Goal: Obtain resource: Download file/media

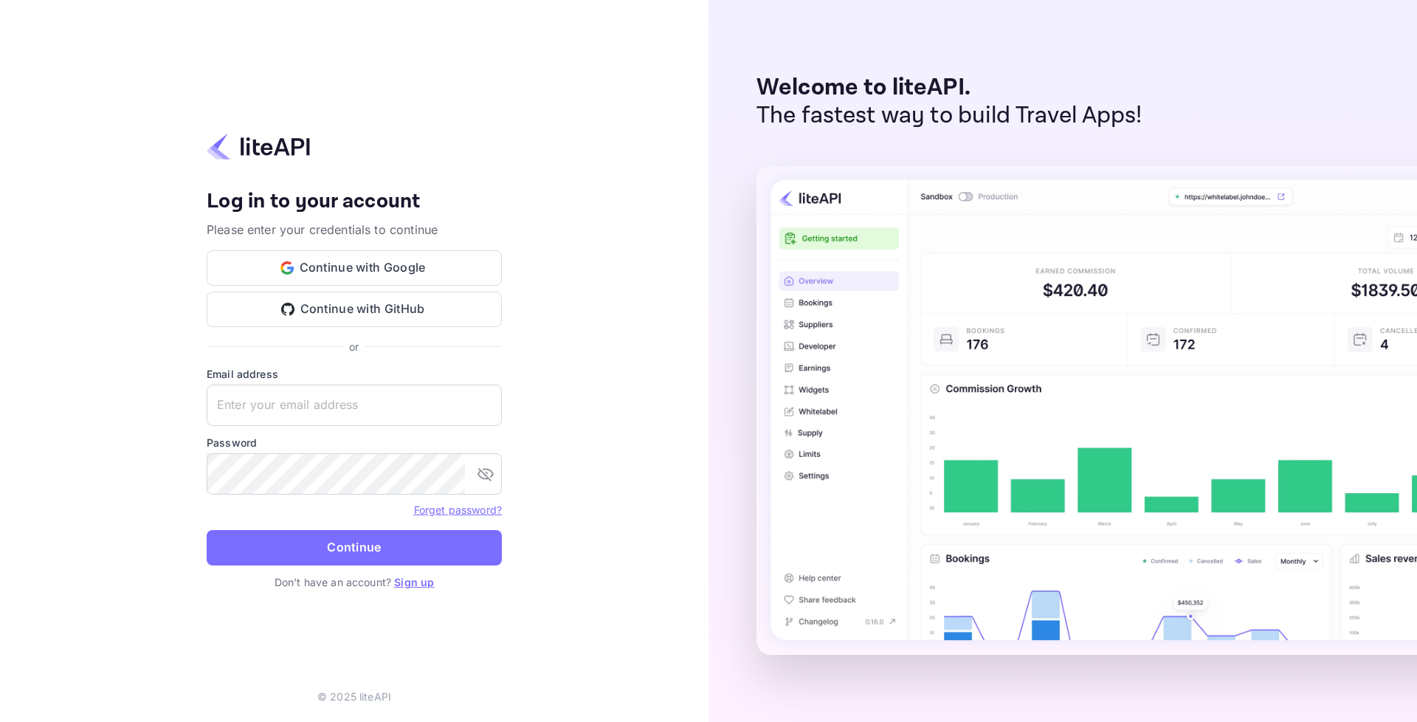
type input "adminpassword_support@yandex-team.ru"
click at [207, 530] on button "Continue" at bounding box center [354, 547] width 295 height 35
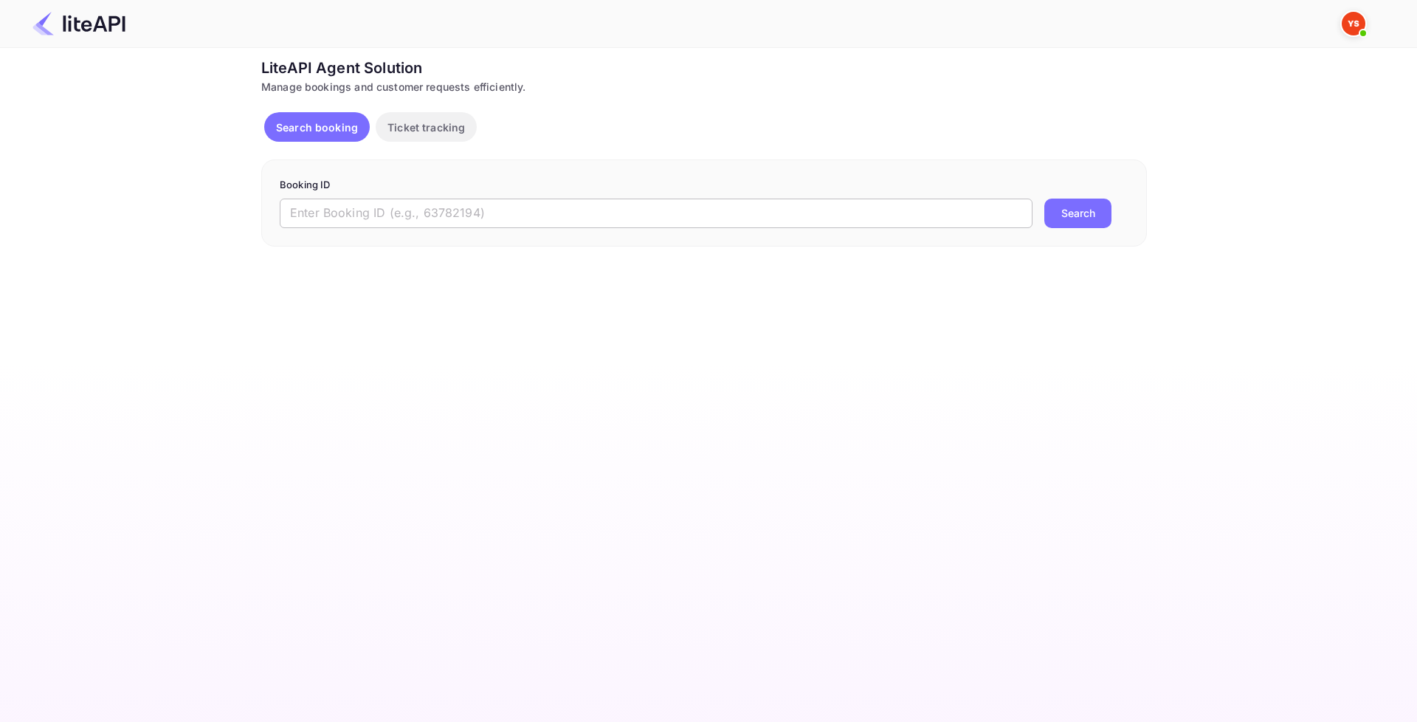
click at [398, 223] on input "text" at bounding box center [656, 213] width 753 height 30
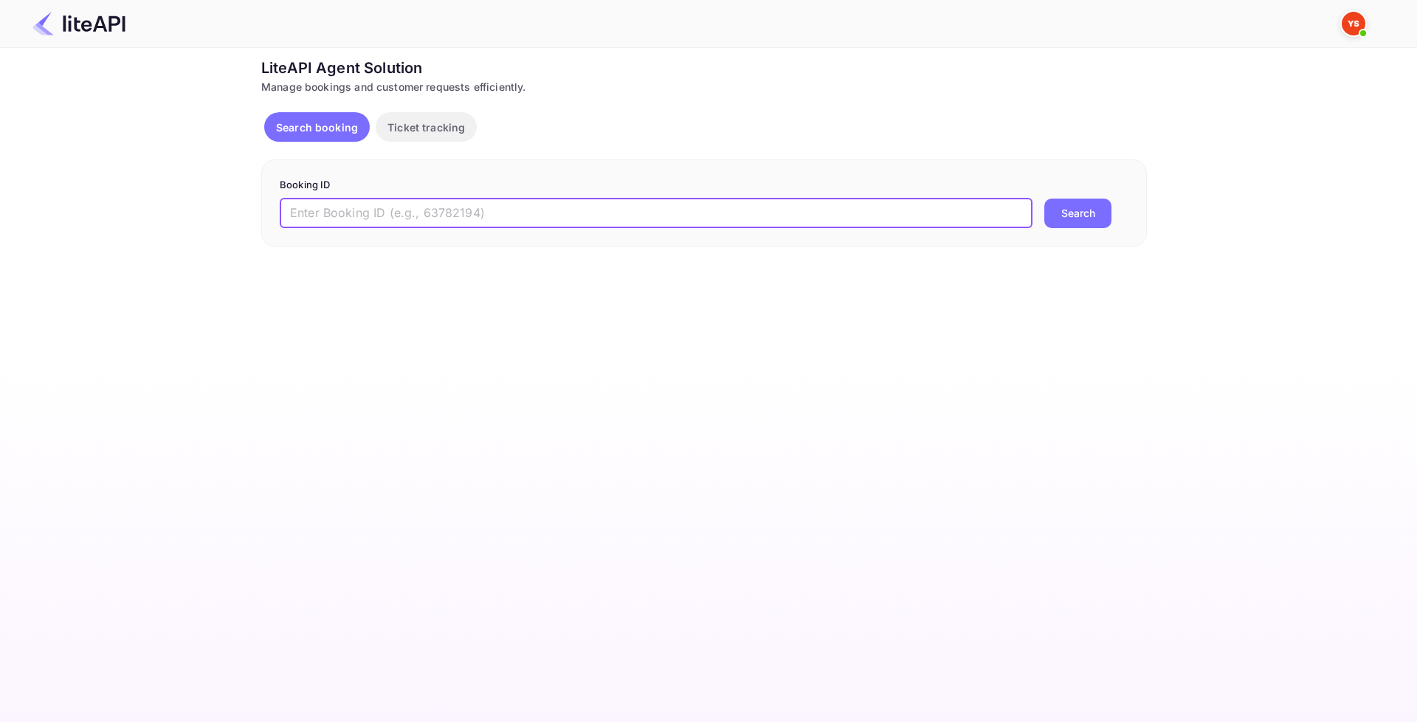
paste input "9117043"
type input "9117043"
click at [1080, 215] on button "Search" at bounding box center [1077, 213] width 67 height 30
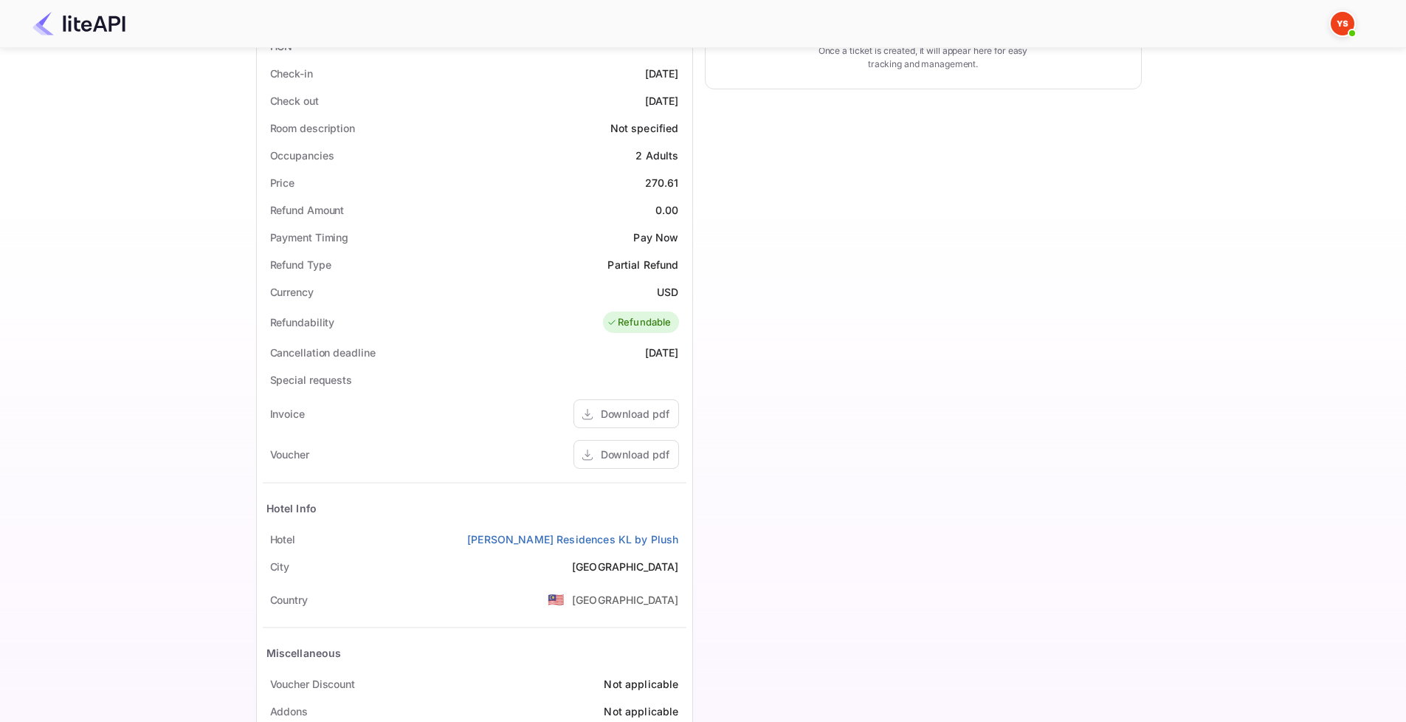
scroll to position [434, 0]
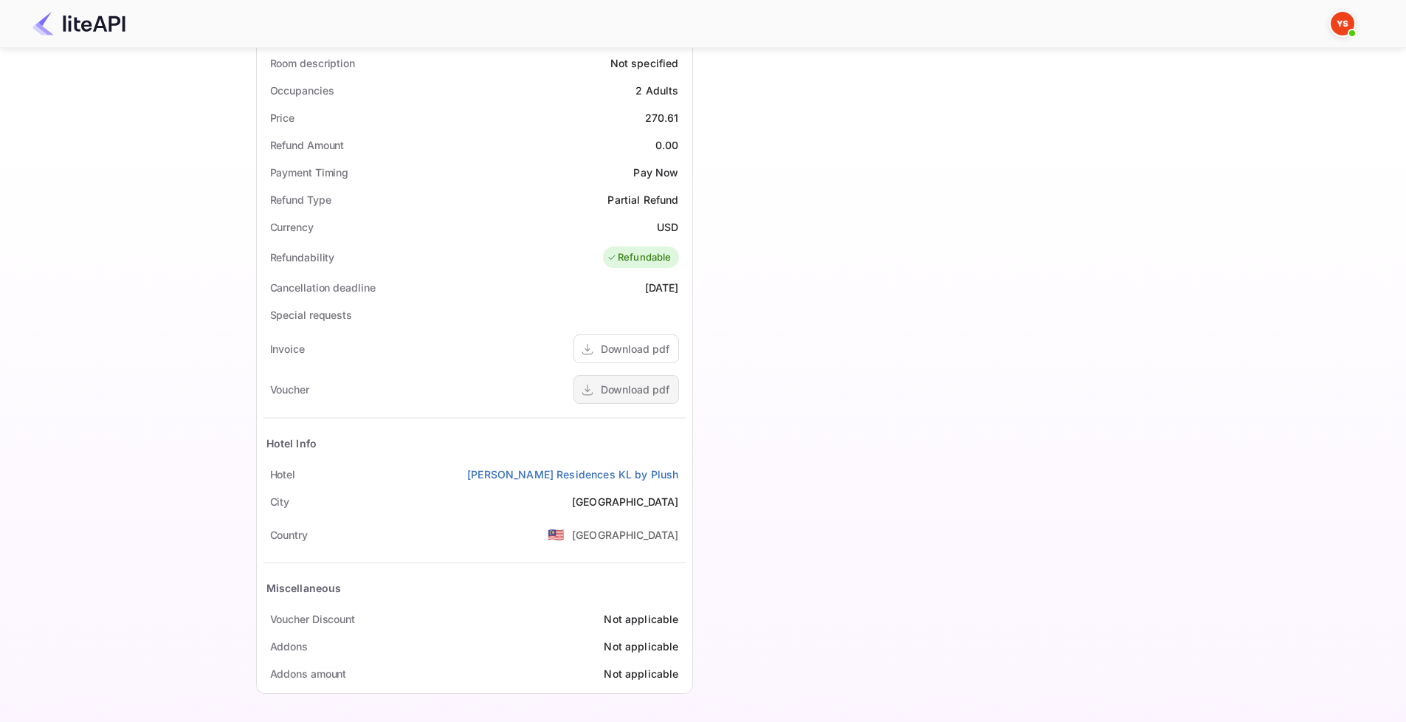
click at [630, 385] on div "Download pdf" at bounding box center [635, 388] width 69 height 15
click at [628, 347] on div "Download pdf" at bounding box center [635, 348] width 69 height 15
click at [629, 474] on link "[PERSON_NAME] Residences KL by Plush" at bounding box center [572, 473] width 211 height 15
click at [615, 391] on div "Download pdf" at bounding box center [635, 388] width 69 height 15
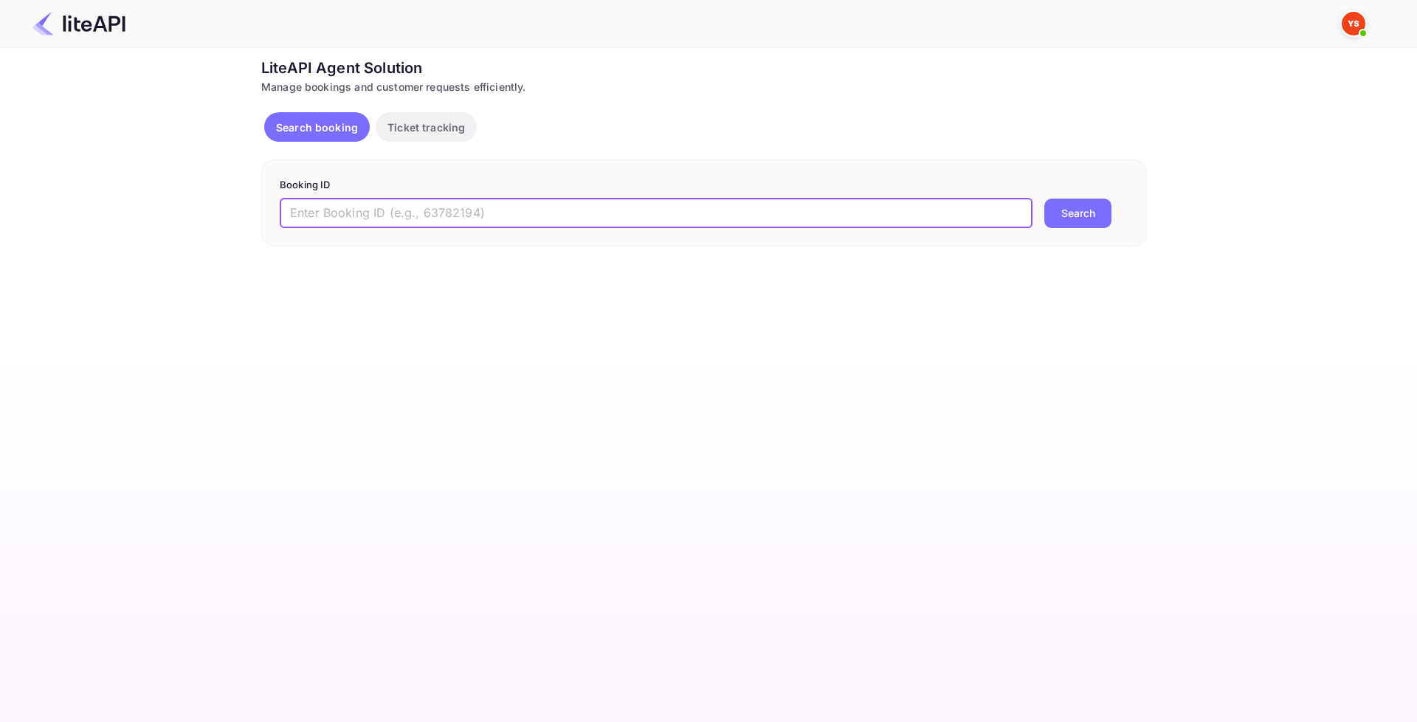
click at [571, 215] on input "text" at bounding box center [656, 213] width 753 height 30
paste input "9117043"
type input "9117043"
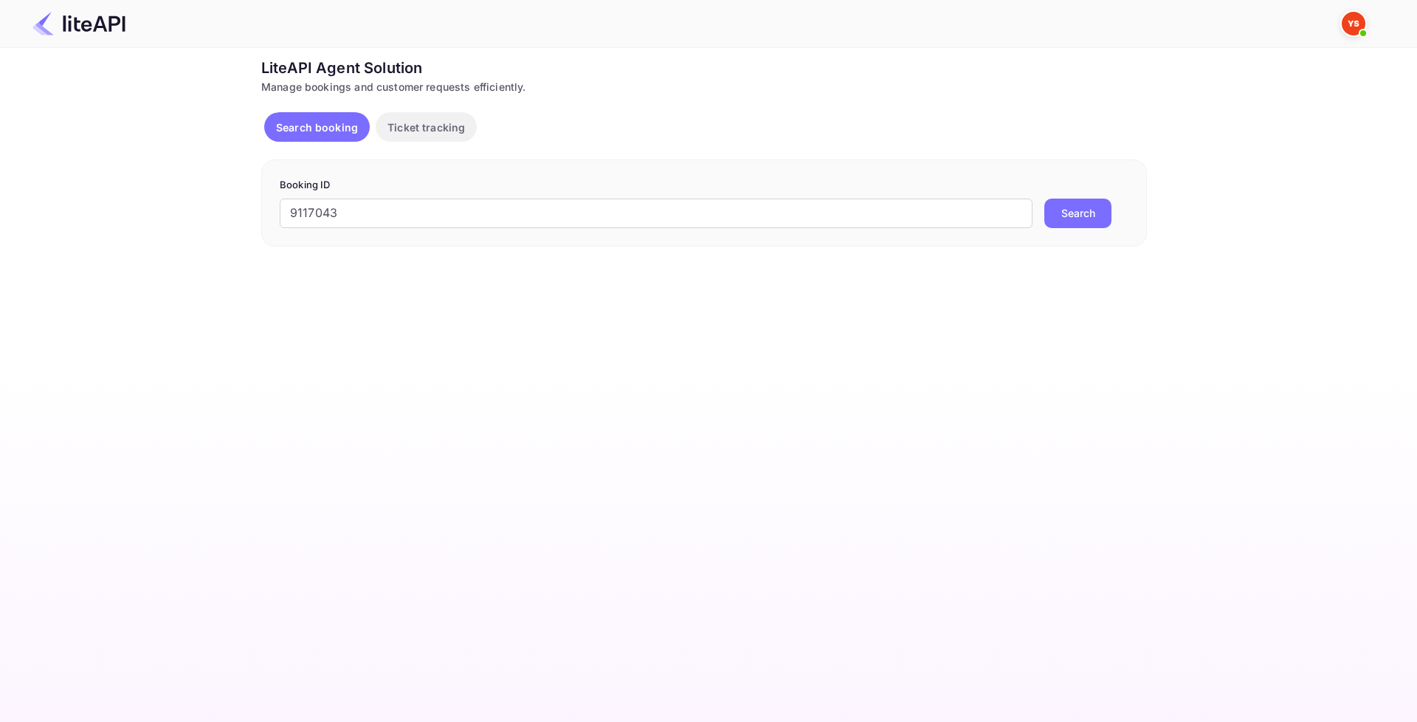
click at [1070, 208] on button "Search" at bounding box center [1077, 213] width 67 height 30
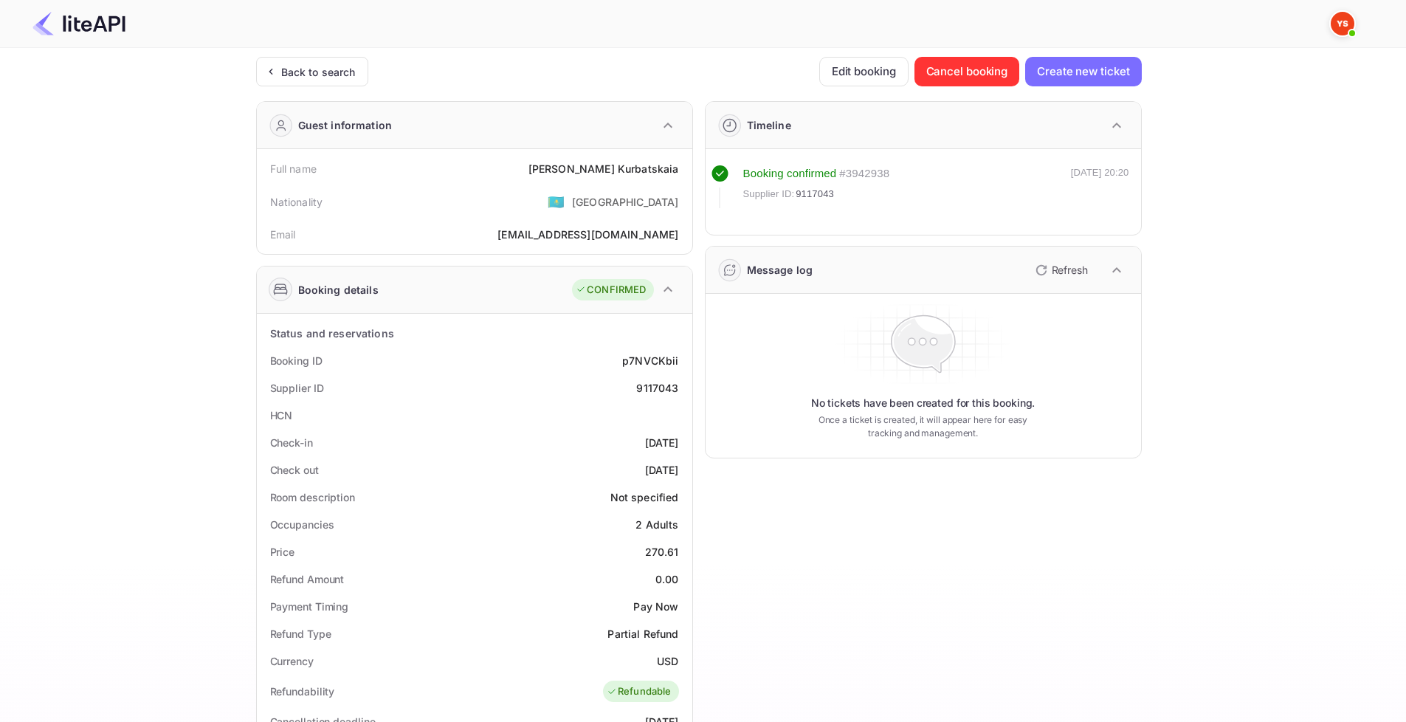
click at [346, 285] on div "Booking details" at bounding box center [338, 289] width 80 height 15
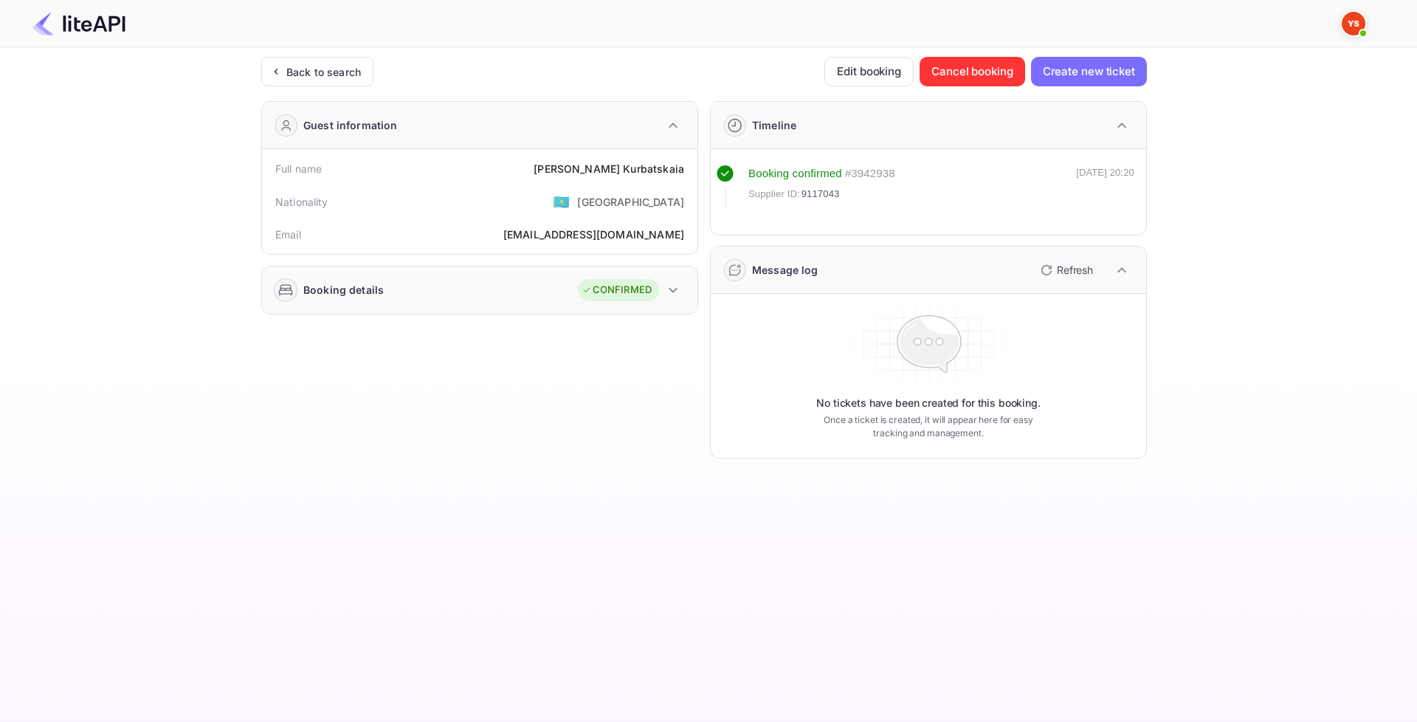
click at [345, 286] on div "Booking details" at bounding box center [343, 289] width 80 height 15
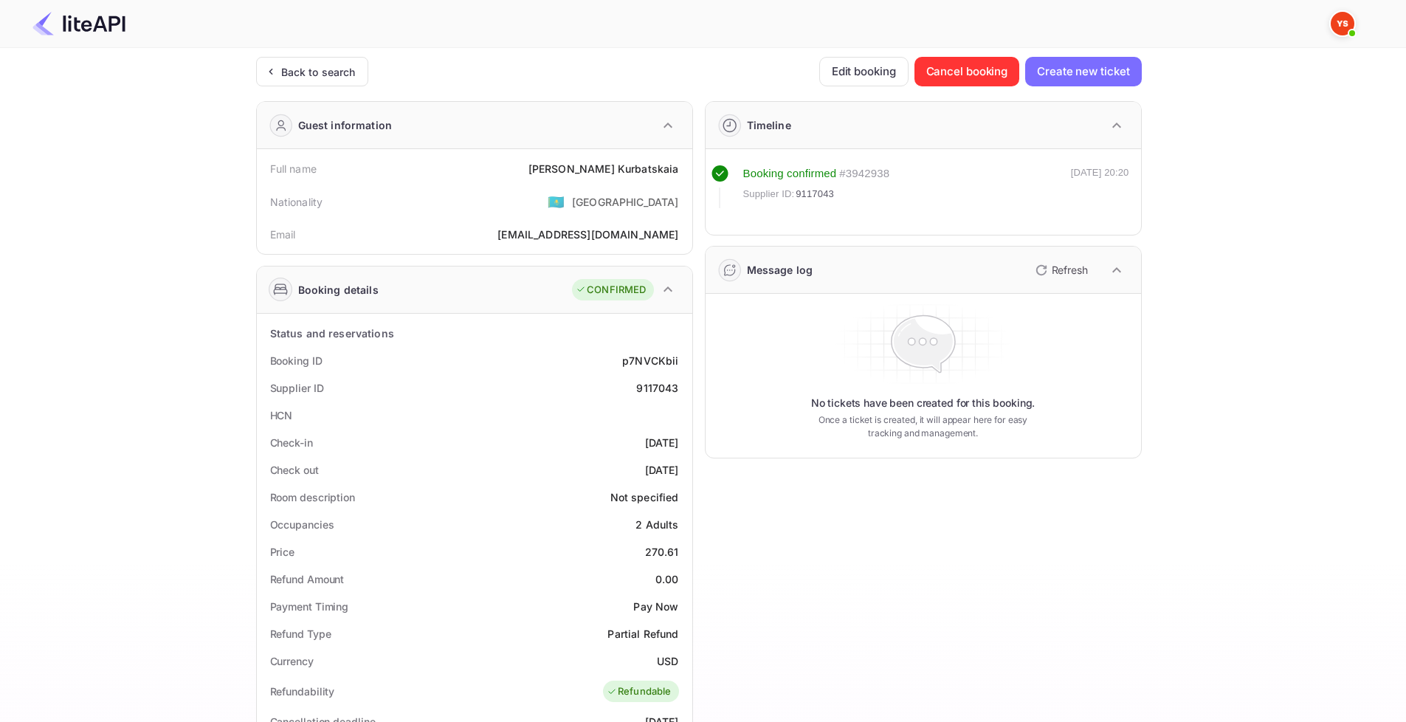
click at [282, 289] on icon at bounding box center [280, 291] width 14 height 4
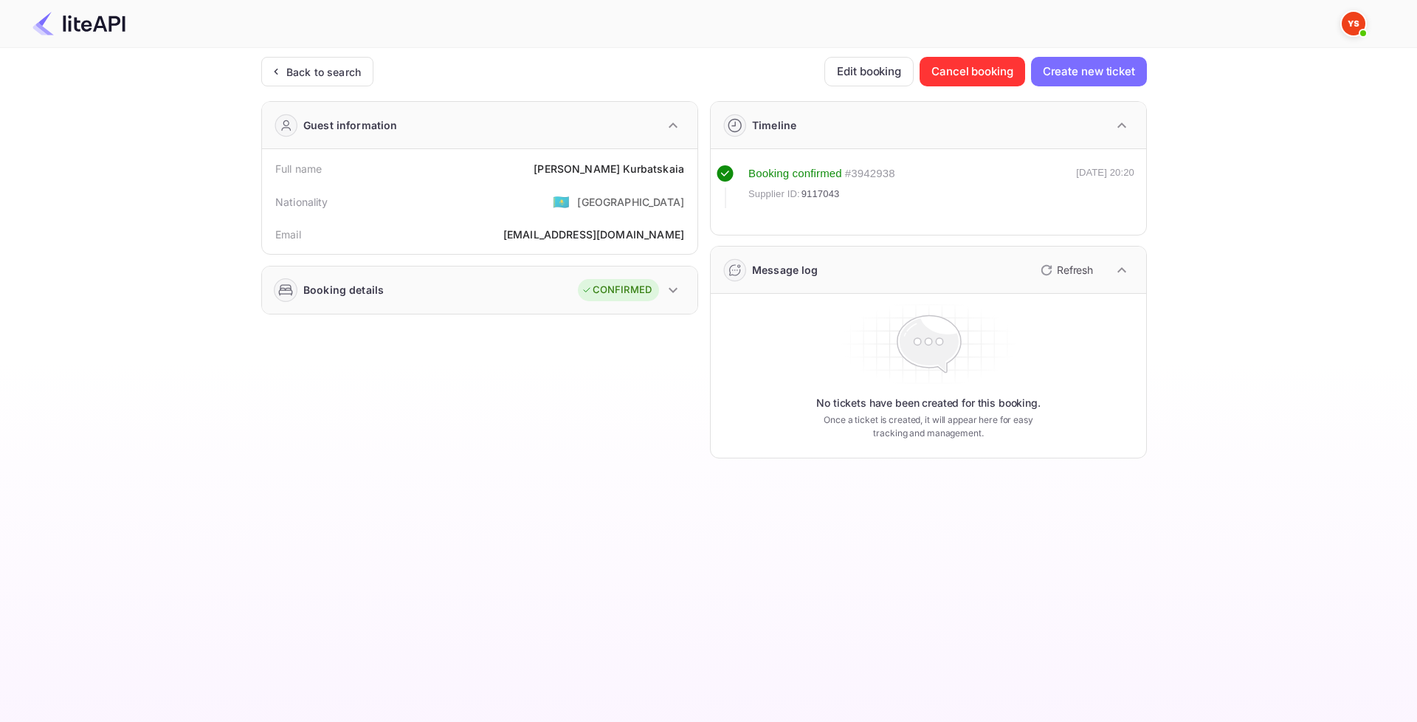
click at [282, 289] on rect at bounding box center [285, 289] width 23 height 23
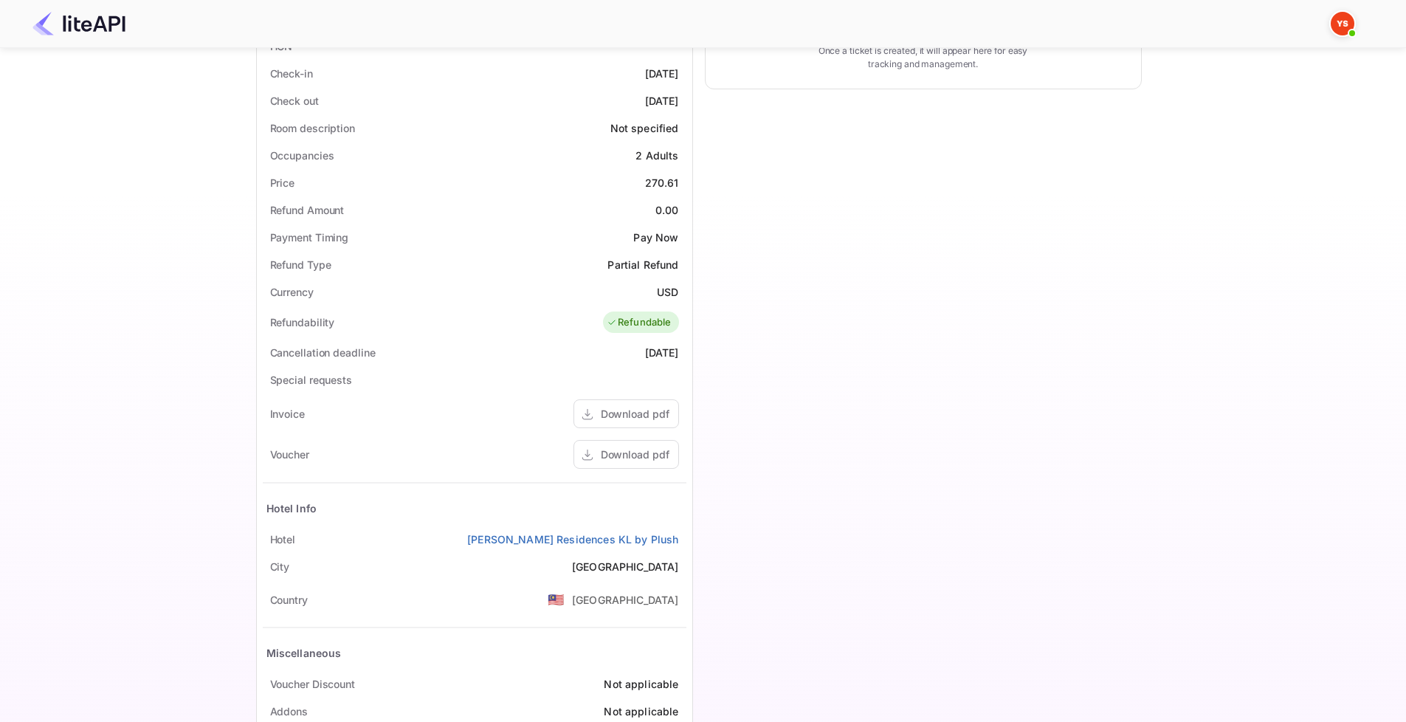
scroll to position [434, 0]
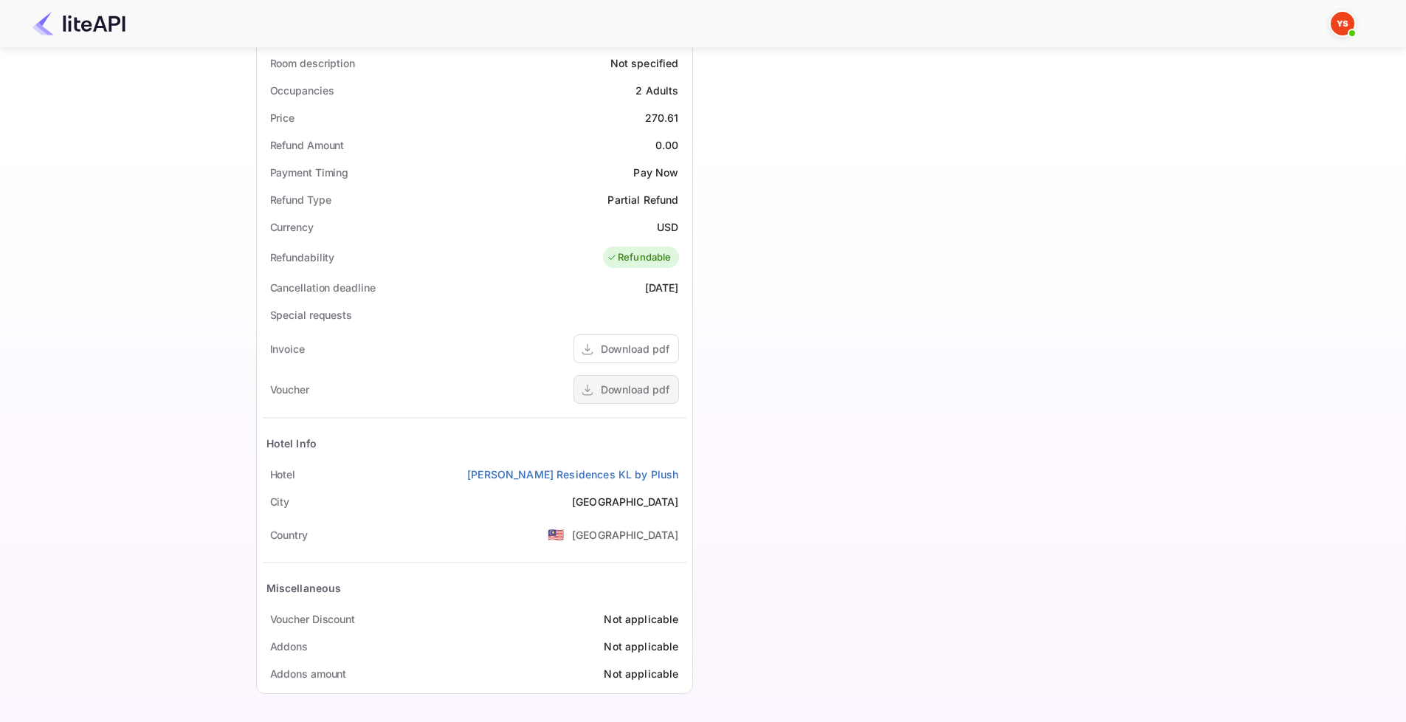
click at [649, 391] on div "Download pdf" at bounding box center [635, 388] width 69 height 15
click at [626, 386] on div "Download pdf" at bounding box center [635, 388] width 69 height 15
click at [620, 470] on link "[PERSON_NAME] Residences KL by Plush" at bounding box center [572, 473] width 211 height 15
click at [618, 352] on div "Download pdf" at bounding box center [635, 348] width 69 height 15
click at [651, 381] on div "Download pdf" at bounding box center [635, 388] width 69 height 15
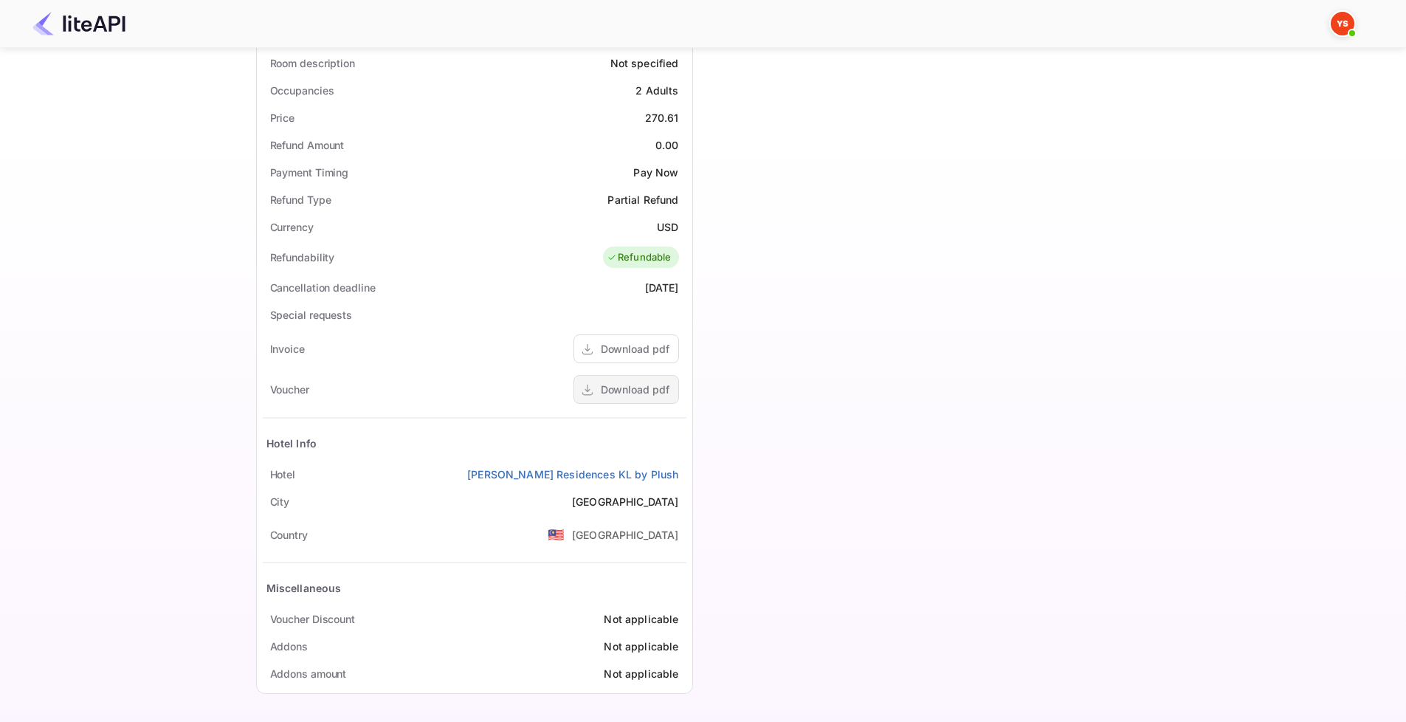
click at [632, 388] on div "Download pdf" at bounding box center [635, 388] width 69 height 15
drag, startPoint x: 516, startPoint y: 472, endPoint x: 684, endPoint y: 471, distance: 168.2
click at [684, 471] on div "[GEOGRAPHIC_DATA][PERSON_NAME] KL by Plush" at bounding box center [475, 473] width 424 height 27
copy link "[PERSON_NAME] Residences KL by Plush"
click at [798, 383] on div "Timeline Booking confirmed # 3942938 Supplier ID: 9117043 [DATE] 20:20 Message …" at bounding box center [917, 179] width 449 height 1049
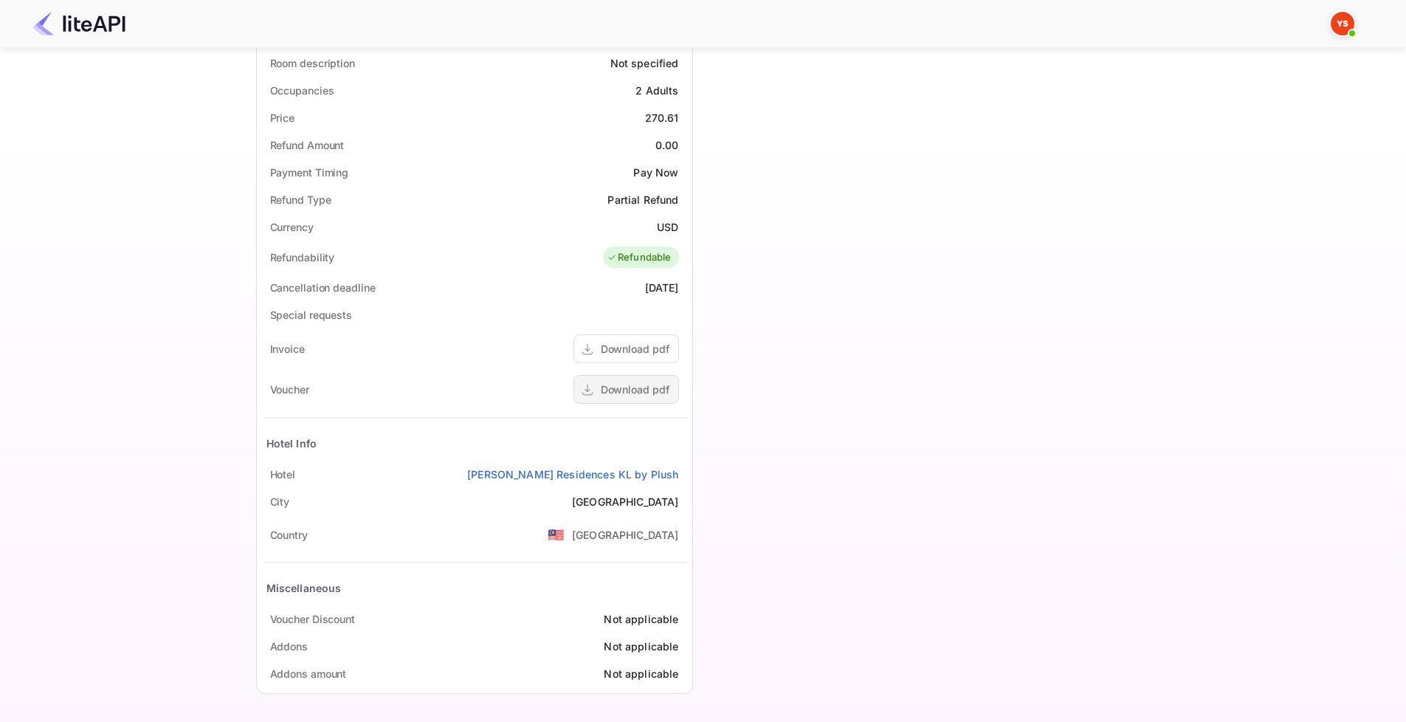
click at [634, 382] on div "Download pdf" at bounding box center [635, 388] width 69 height 15
click at [633, 384] on div "Download pdf" at bounding box center [635, 388] width 69 height 15
click at [646, 345] on div "Download pdf" at bounding box center [635, 348] width 69 height 15
click at [595, 472] on link "[PERSON_NAME] Residences KL by Plush" at bounding box center [572, 473] width 211 height 15
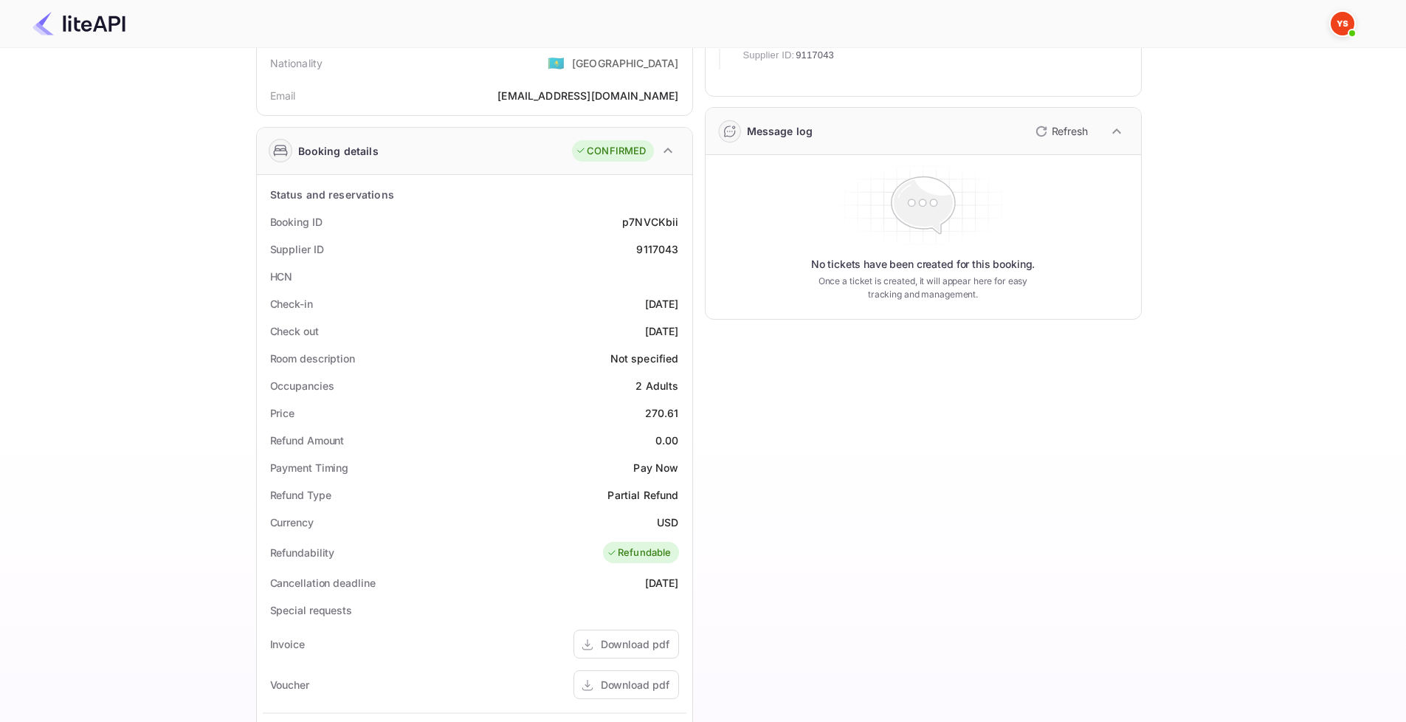
scroll to position [0, 0]
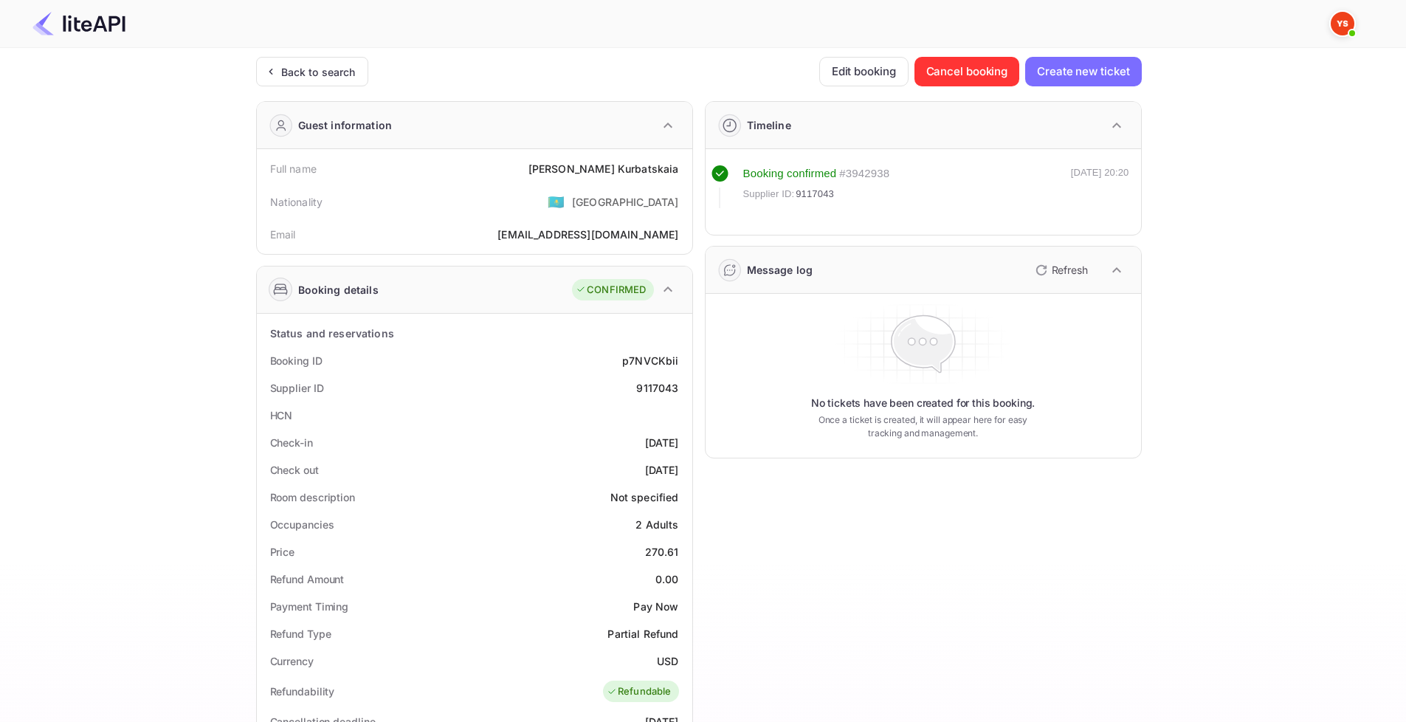
click at [1037, 271] on icon "button" at bounding box center [1040, 270] width 10 height 10
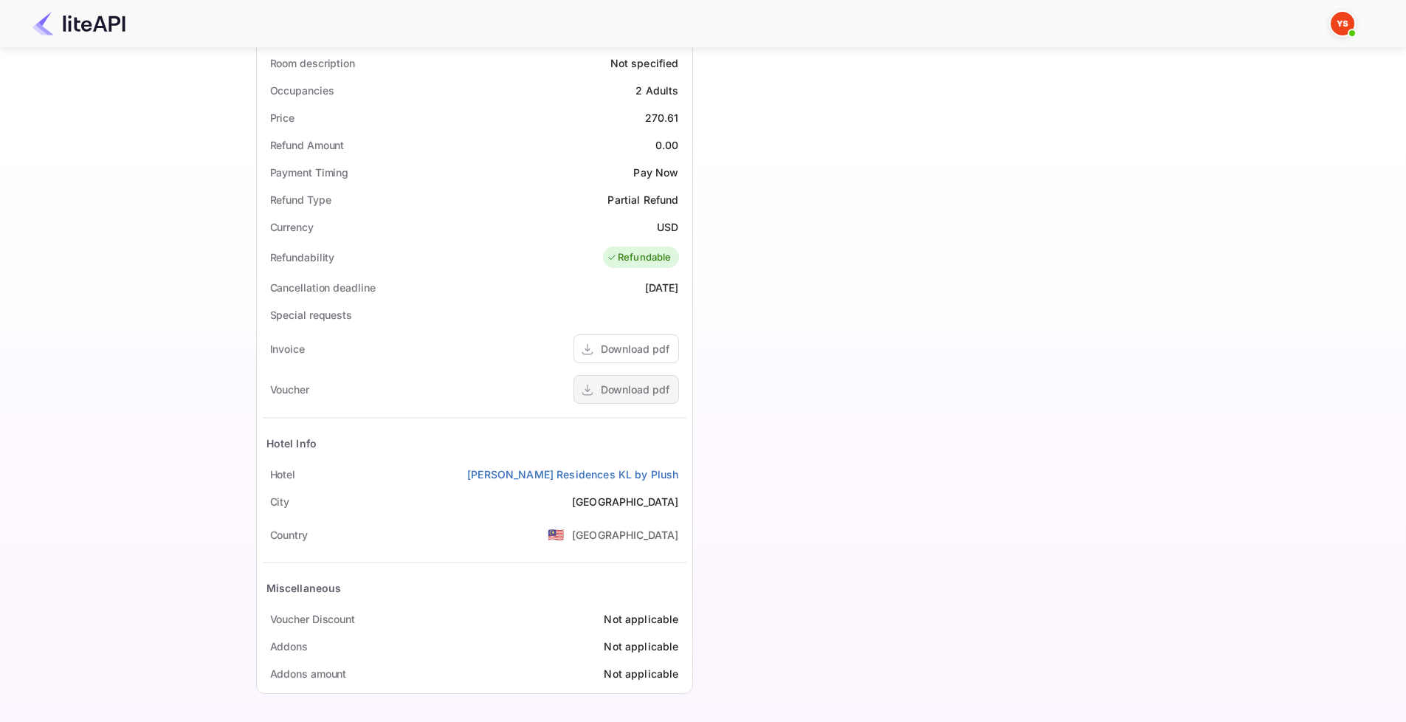
click at [631, 385] on div "Download pdf" at bounding box center [635, 388] width 69 height 15
click at [636, 352] on div "Download pdf" at bounding box center [635, 348] width 69 height 15
click at [632, 349] on div "Download pdf" at bounding box center [635, 348] width 69 height 15
